Goal: Navigation & Orientation: Find specific page/section

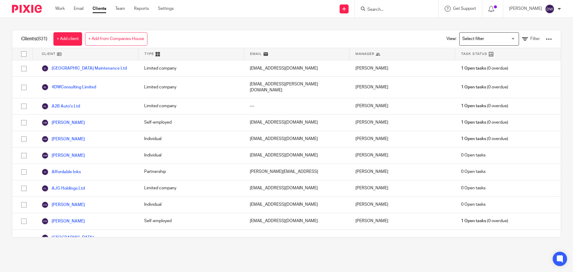
click at [379, 4] on div at bounding box center [397, 9] width 84 height 18
click at [386, 10] on input "Search" at bounding box center [394, 9] width 54 height 5
type input "haw"
click at [400, 30] on link at bounding box center [427, 26] width 123 height 14
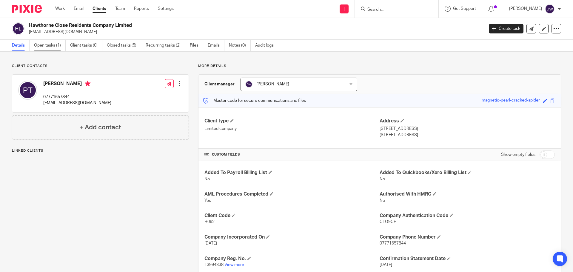
click at [53, 47] on link "Open tasks (1)" at bounding box center [50, 46] width 32 height 12
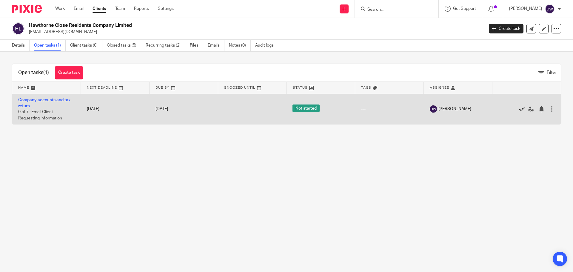
click at [519, 108] on icon at bounding box center [522, 109] width 6 height 6
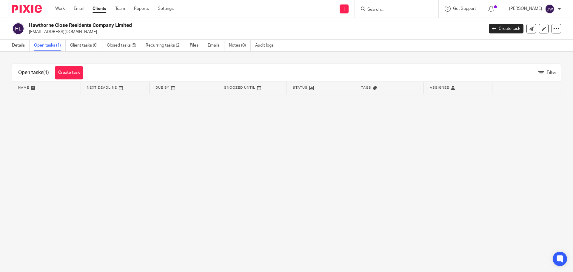
click at [373, 10] on input "Search" at bounding box center [394, 9] width 54 height 5
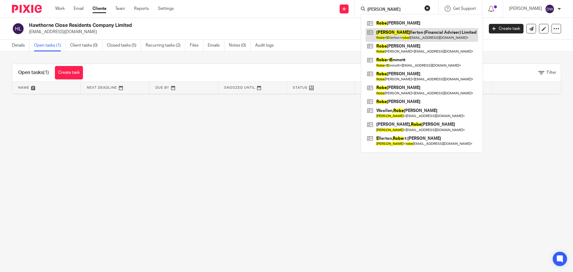
type input "rob e"
click at [397, 32] on link at bounding box center [422, 35] width 113 height 14
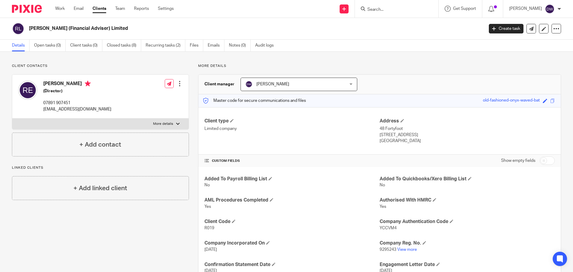
click at [383, 9] on input "Search" at bounding box center [394, 9] width 54 height 5
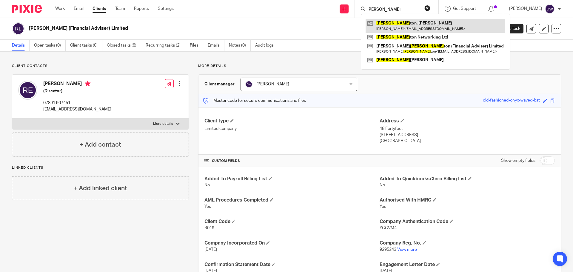
type input "eller"
click at [396, 28] on link at bounding box center [436, 26] width 140 height 14
